Goal: Transaction & Acquisition: Purchase product/service

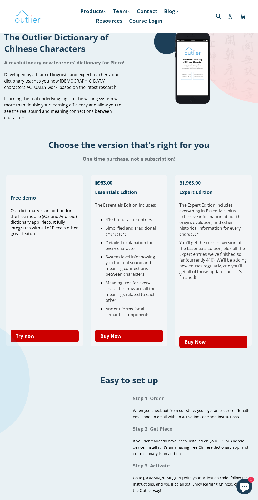
scroll to position [14, 0]
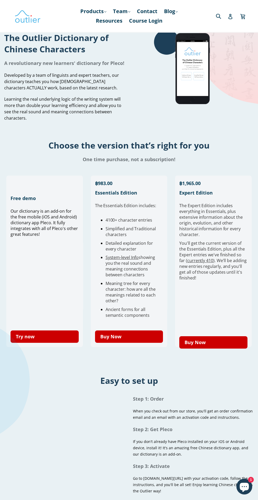
click at [221, 346] on link "Buy Now" at bounding box center [213, 342] width 68 height 12
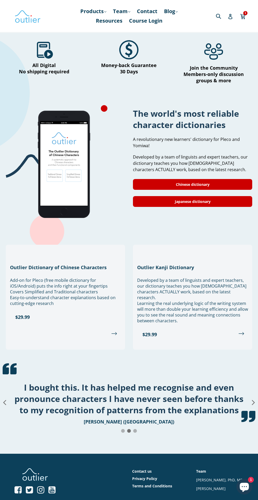
scroll to position [385, 0]
